Goal: Navigation & Orientation: Find specific page/section

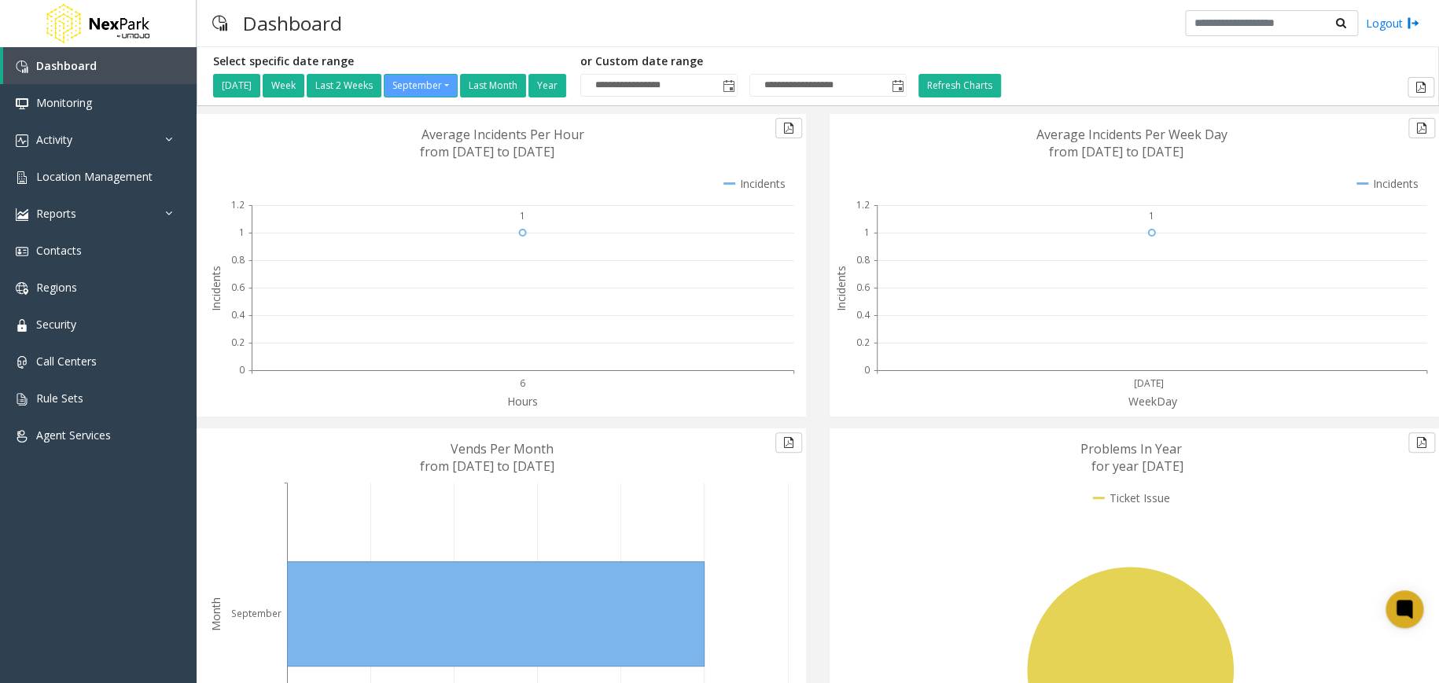
click at [1297, 64] on div "**********" at bounding box center [817, 76] width 1233 height 42
click at [136, 170] on span "Location Management" at bounding box center [94, 176] width 116 height 15
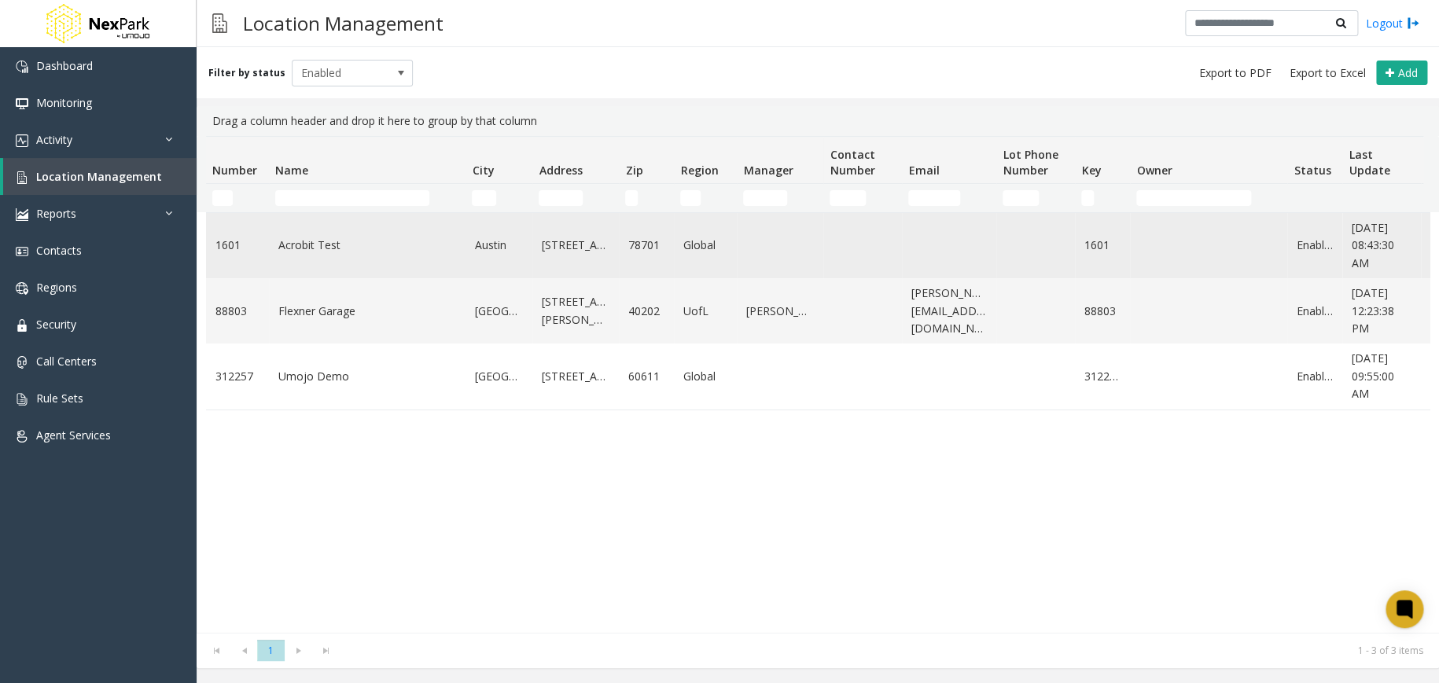
click at [324, 245] on app-template-link-copy-wrapper "Acrobit Test" at bounding box center [309, 244] width 62 height 15
click at [309, 247] on app-template-link-copy-wrapper "Acrobit Test" at bounding box center [309, 244] width 62 height 15
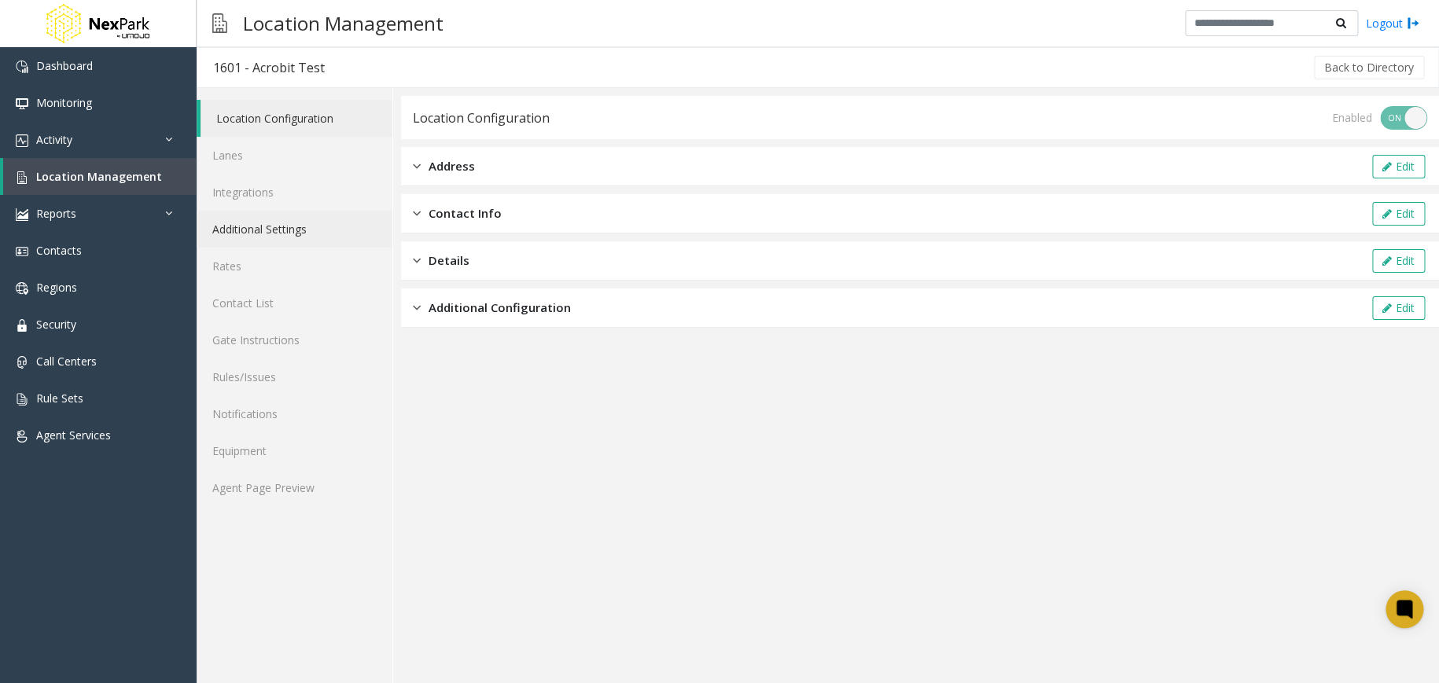
click at [327, 236] on link "Additional Settings" at bounding box center [295, 229] width 196 height 37
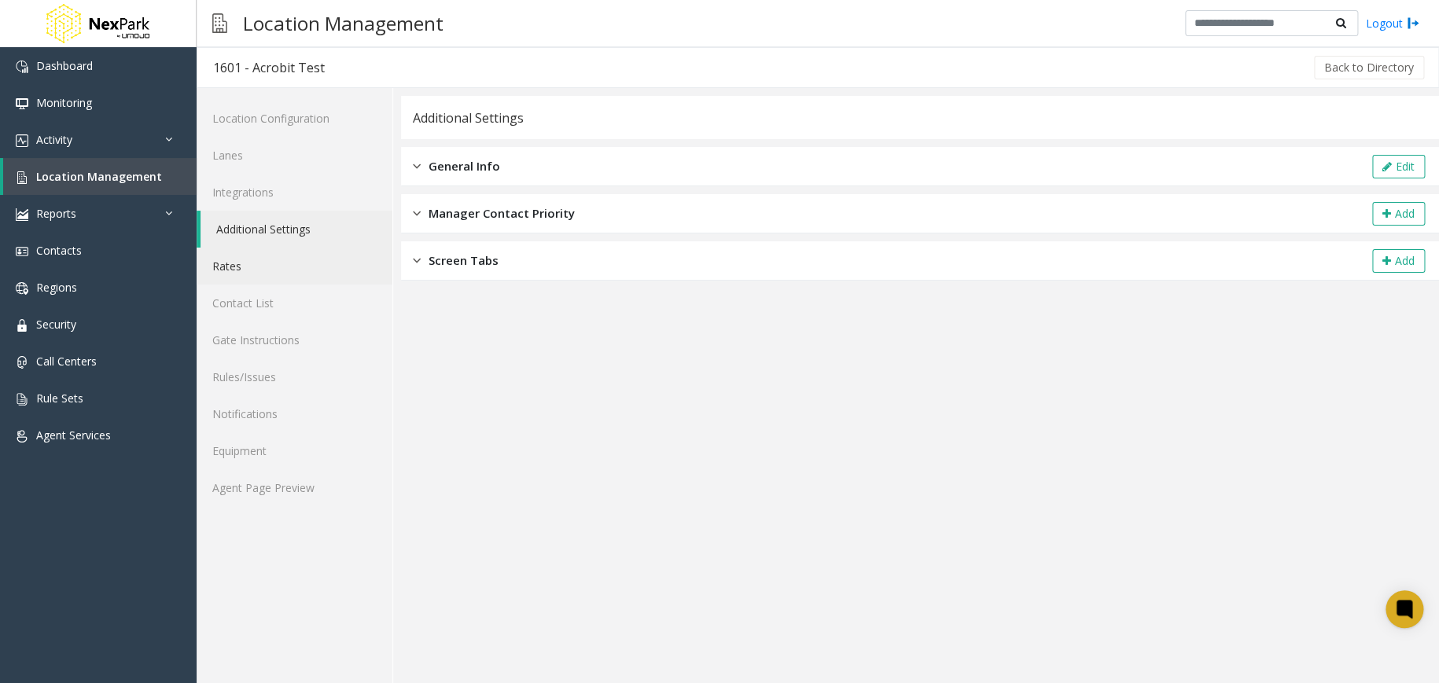
click at [320, 272] on link "Rates" at bounding box center [295, 266] width 196 height 37
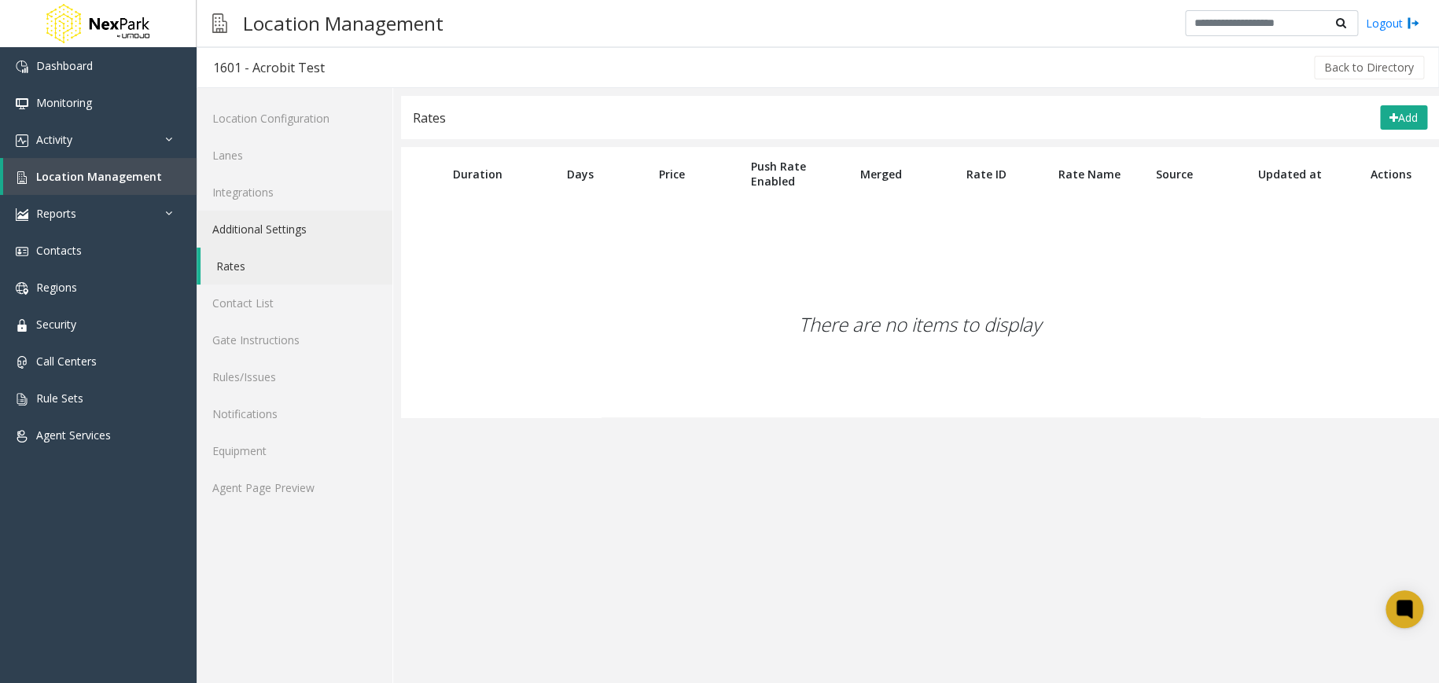
click at [329, 232] on link "Additional Settings" at bounding box center [295, 229] width 196 height 37
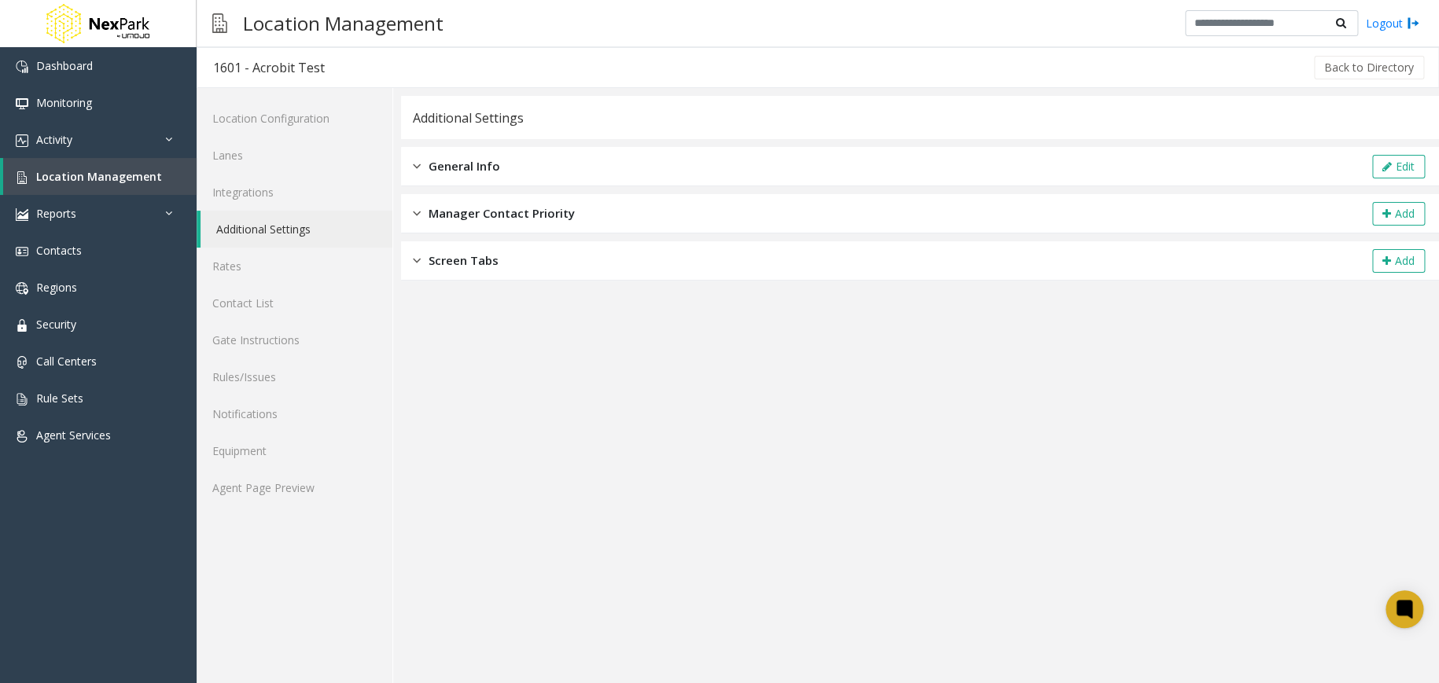
click at [1250, 436] on app-general-info "**********" at bounding box center [920, 389] width 1038 height 587
click at [327, 155] on link "Lanes" at bounding box center [295, 155] width 196 height 37
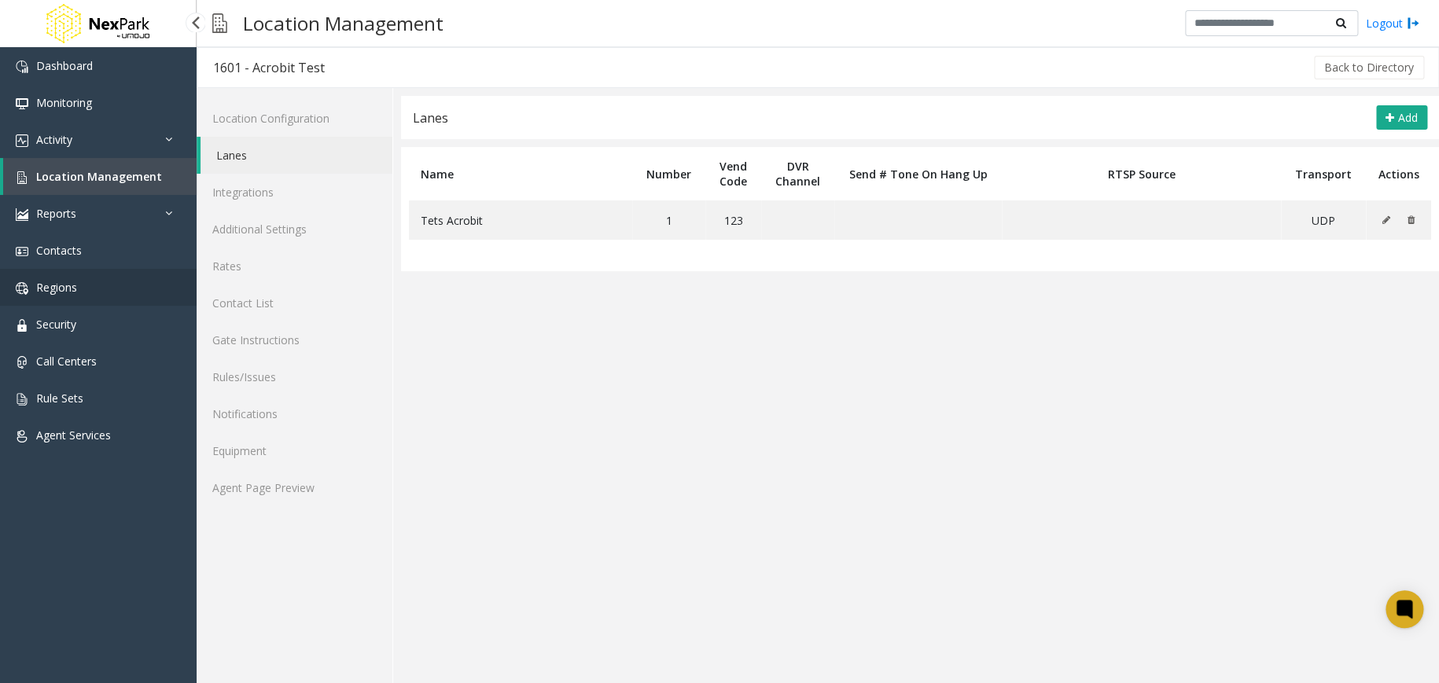
click at [133, 285] on link "Regions" at bounding box center [98, 287] width 197 height 37
click at [156, 173] on link "Location Management" at bounding box center [99, 176] width 193 height 37
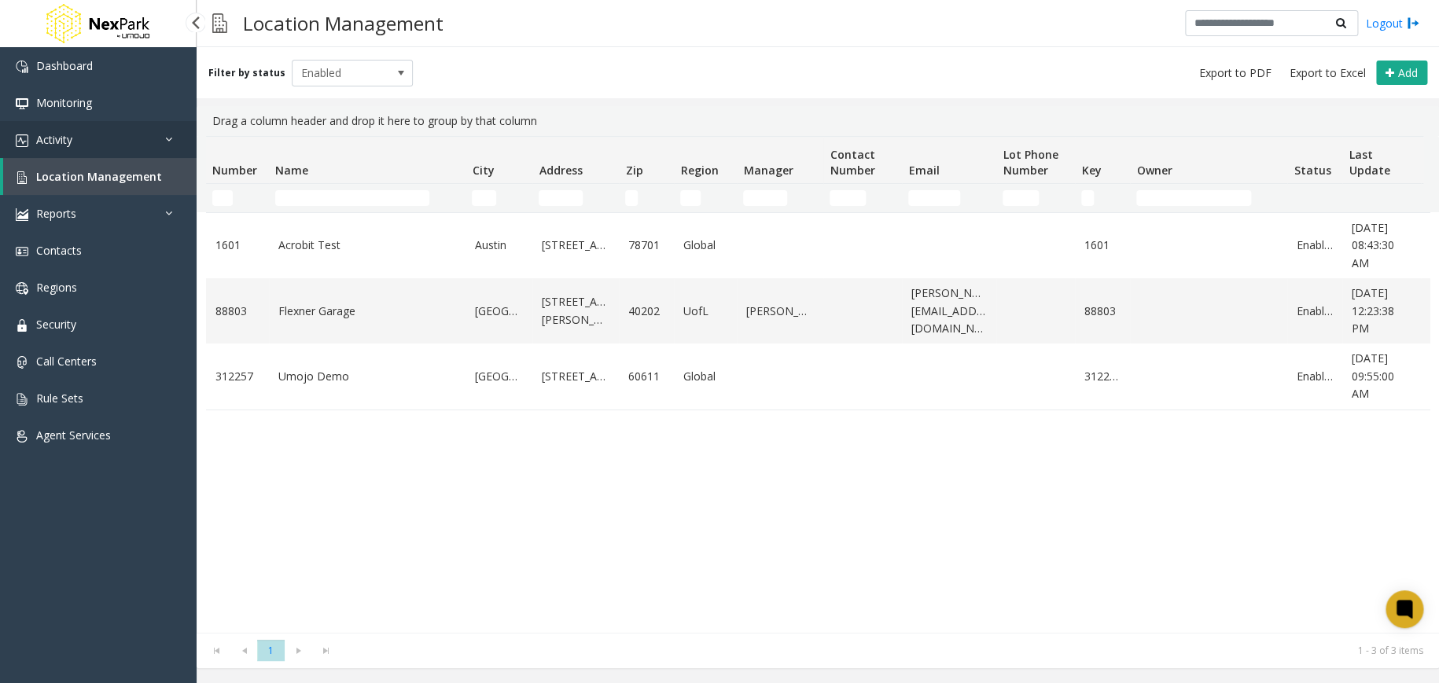
click at [134, 143] on link "Activity" at bounding box center [98, 139] width 197 height 37
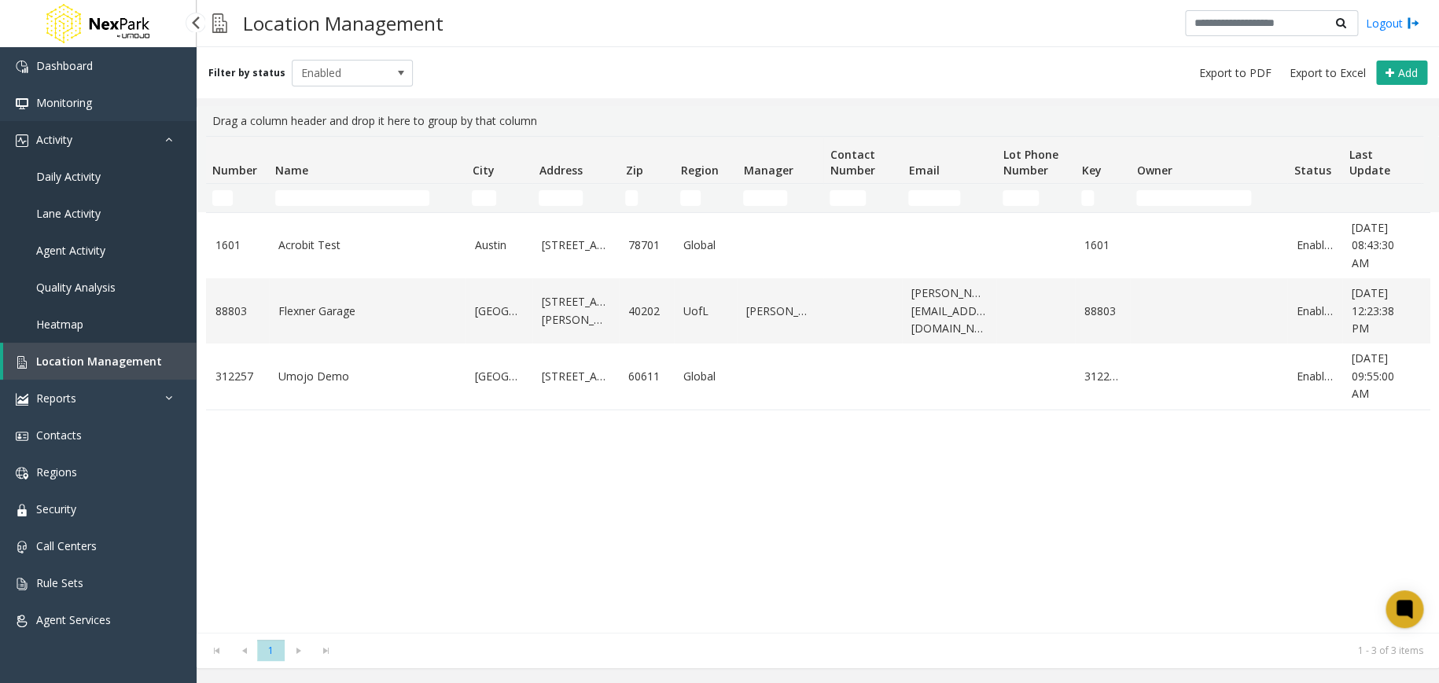
click at [134, 143] on link "Activity" at bounding box center [98, 139] width 197 height 37
